Goal: Entertainment & Leisure: Consume media (video, audio)

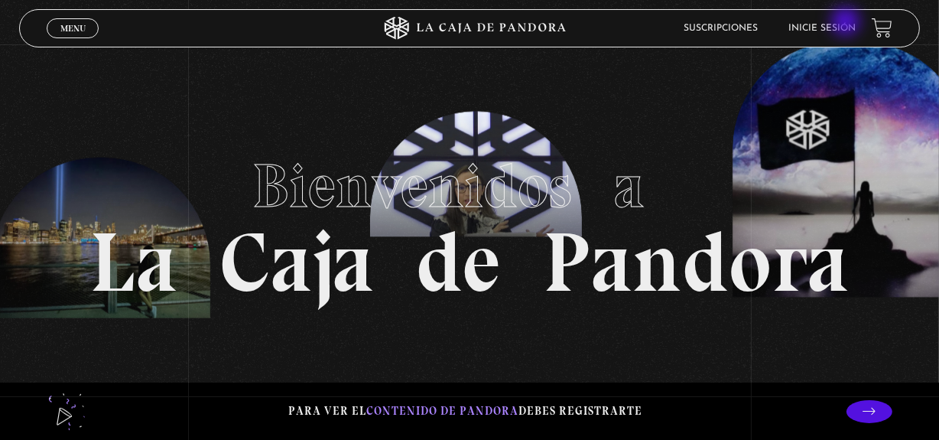
click at [847, 24] on link "Inicie sesión" at bounding box center [822, 28] width 67 height 9
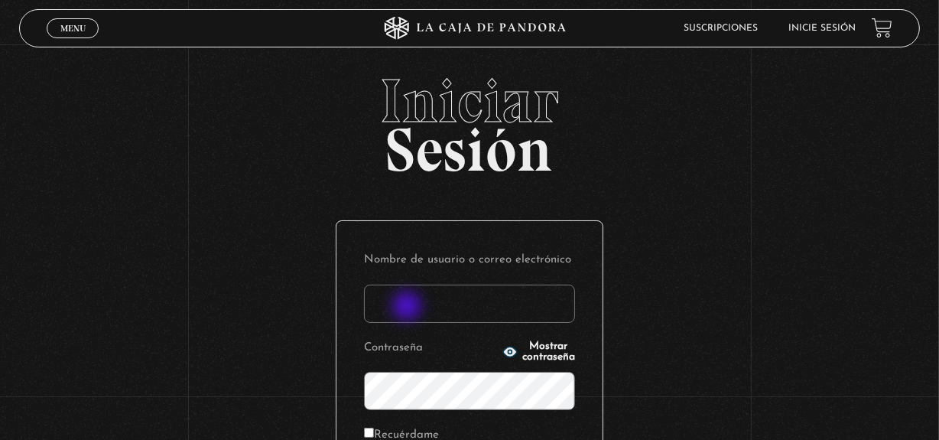
click at [408, 307] on input "Nombre de usuario o correo electrónico" at bounding box center [469, 303] width 211 height 38
type input "[EMAIL_ADDRESS][DOMAIN_NAME]"
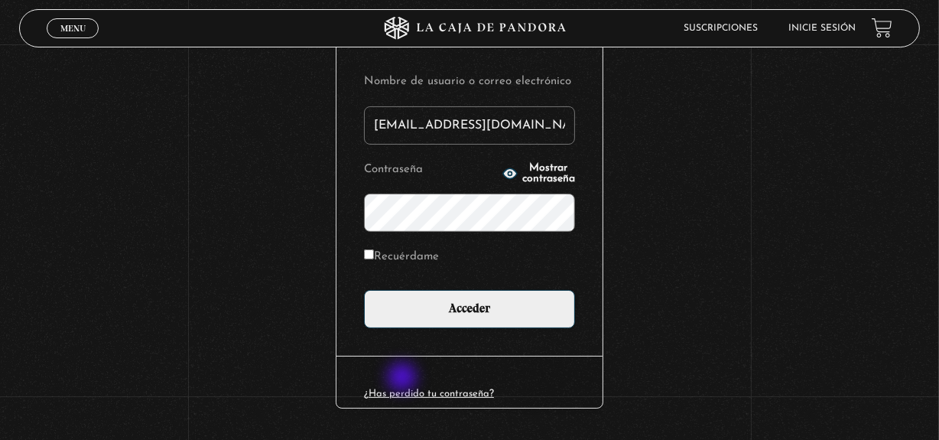
scroll to position [222, 0]
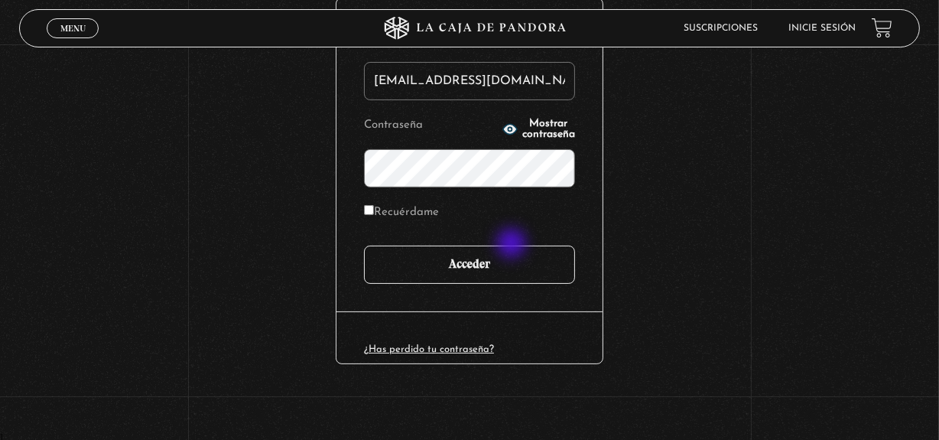
click at [513, 245] on input "Acceder" at bounding box center [469, 264] width 211 height 38
click at [501, 259] on input "Acceder" at bounding box center [469, 264] width 211 height 38
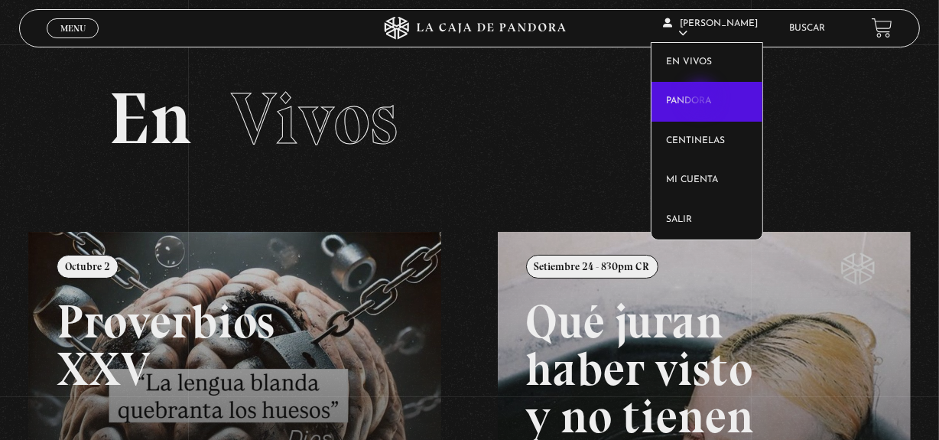
click at [702, 99] on link "Pandora" at bounding box center [706, 102] width 111 height 40
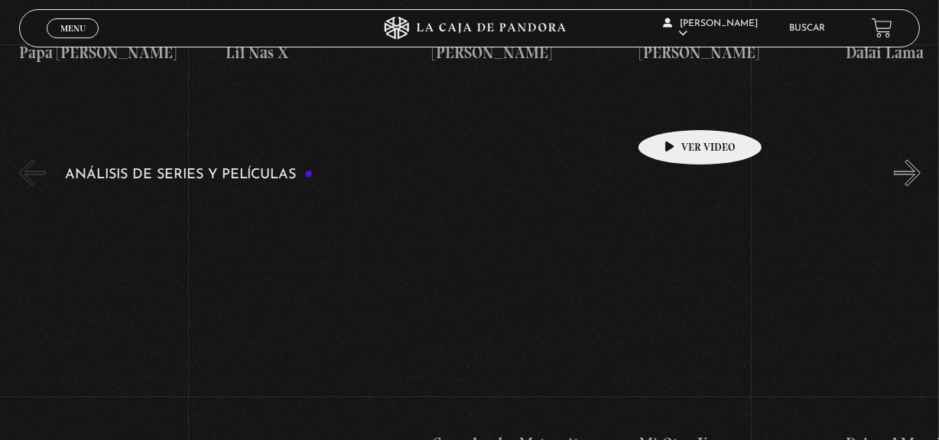
scroll to position [2501, 0]
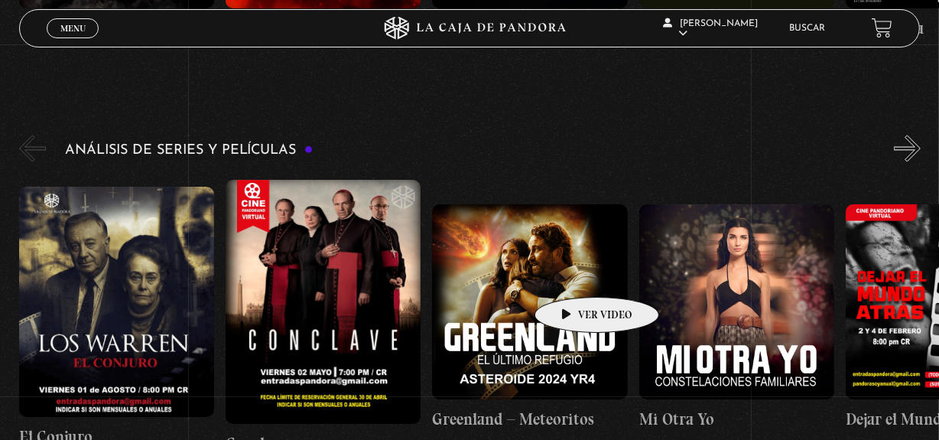
click at [573, 274] on figure at bounding box center [529, 302] width 195 height 195
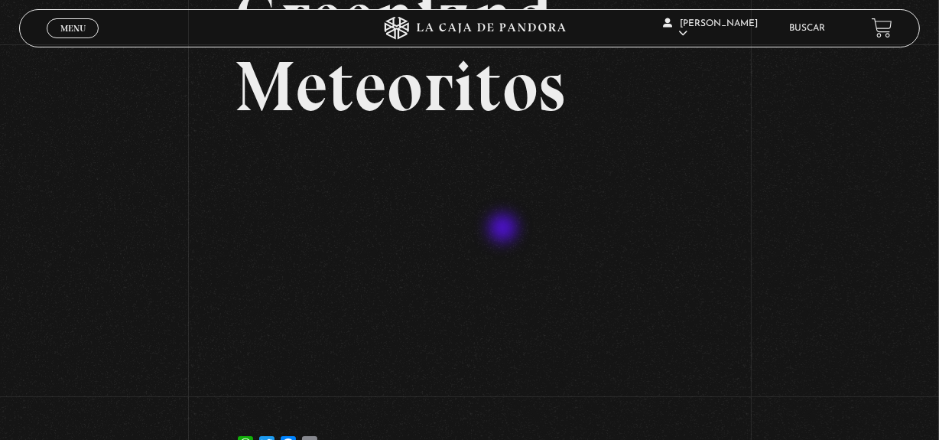
scroll to position [138, 0]
click at [75, 153] on div "Volver 11 marzo, 2025 [GEOGRAPHIC_DATA] – Meteoritos WhatsApp Twitter Messenger…" at bounding box center [469, 192] width 939 height 572
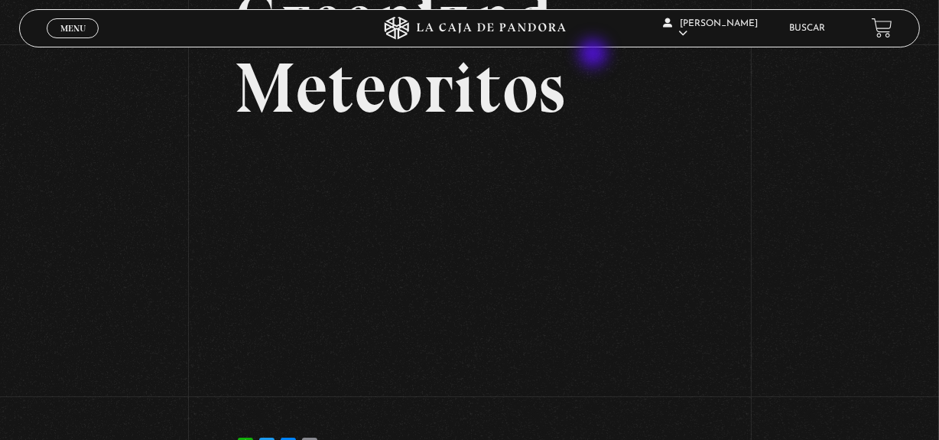
scroll to position [135, 0]
